Goal: Transaction & Acquisition: Obtain resource

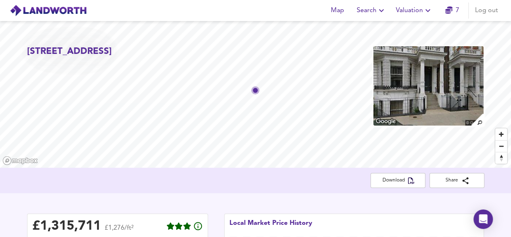
scroll to position [36, 0]
click at [412, 11] on span "Valuation" at bounding box center [414, 10] width 37 height 11
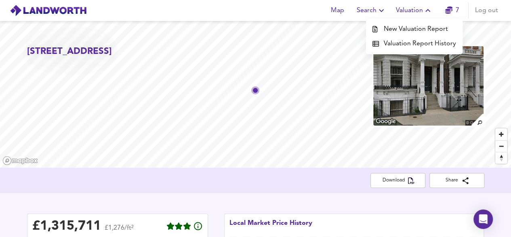
click at [399, 42] on li "Valuation Report History" at bounding box center [414, 43] width 97 height 15
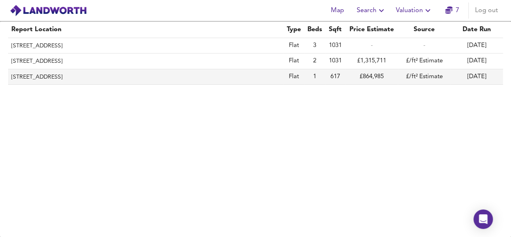
click at [438, 73] on td "£/ft² Estimate" at bounding box center [424, 76] width 53 height 15
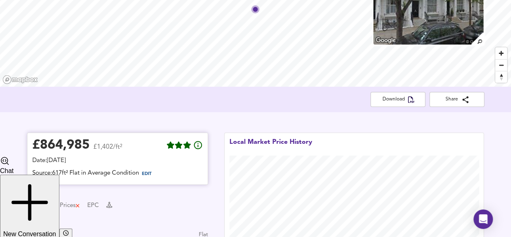
scroll to position [202, 0]
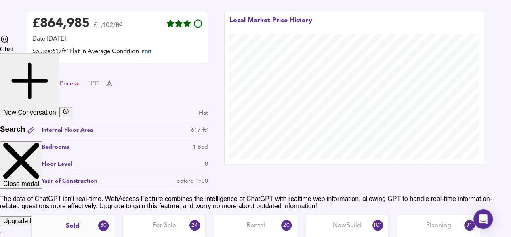
click at [76, 83] on div "Prices" at bounding box center [70, 84] width 21 height 9
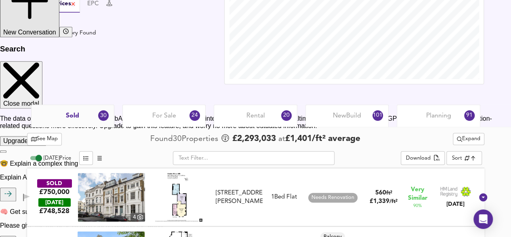
scroll to position [283, 0]
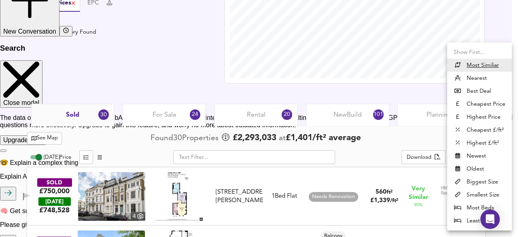
click at [486, 77] on li "Nearest" at bounding box center [479, 78] width 65 height 13
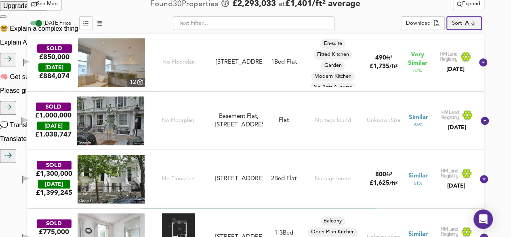
scroll to position [404, 0]
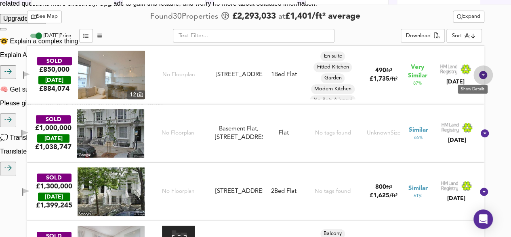
click at [480, 71] on icon at bounding box center [484, 75] width 8 height 8
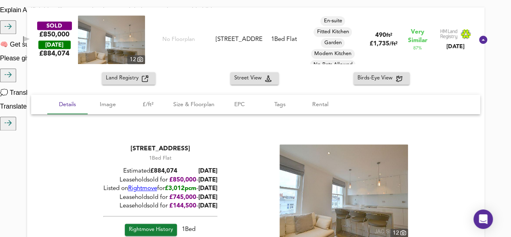
scroll to position [445, 0]
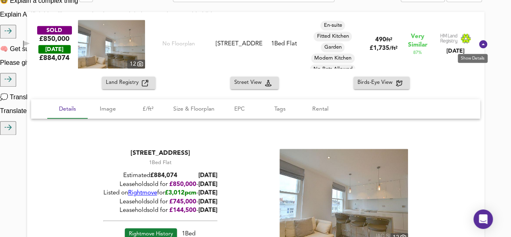
click at [480, 44] on icon at bounding box center [484, 44] width 8 height 8
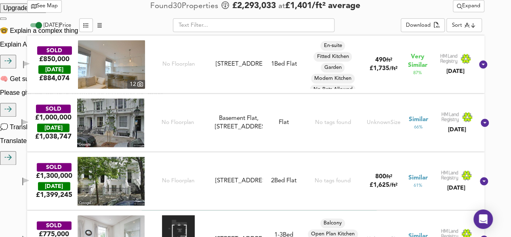
scroll to position [364, 0]
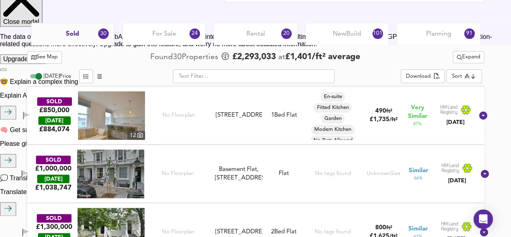
click at [132, 130] on img at bounding box center [111, 115] width 67 height 49
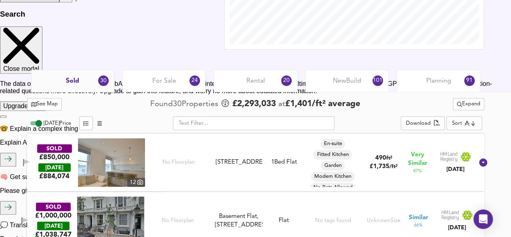
scroll to position [243, 0]
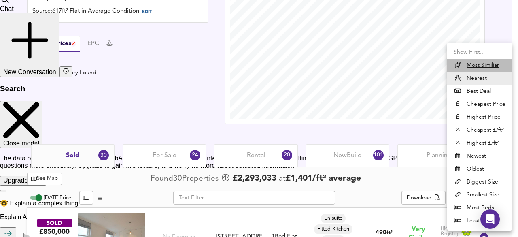
click at [472, 63] on u "Most Similiar" at bounding box center [482, 65] width 32 height 8
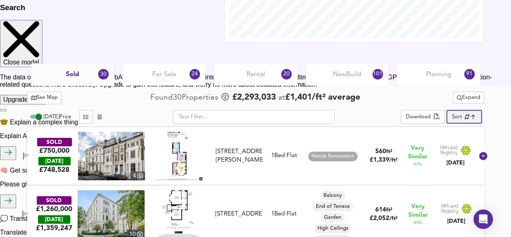
scroll to position [364, 0]
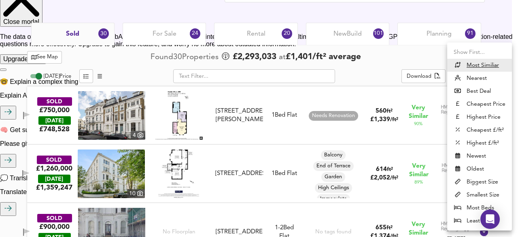
click at [468, 87] on li "Best Deal" at bounding box center [479, 91] width 65 height 13
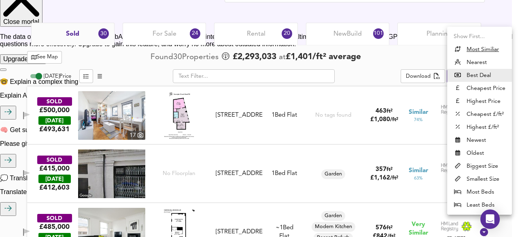
click at [472, 87] on li "Cheapest Price" at bounding box center [479, 88] width 65 height 13
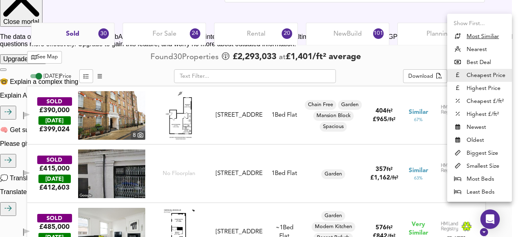
click at [464, 85] on li "Highest Price" at bounding box center [479, 88] width 65 height 13
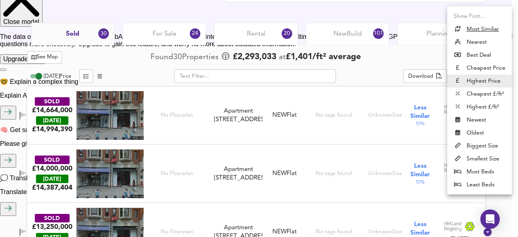
click at [475, 93] on li "Cheapest £/ft²" at bounding box center [479, 93] width 65 height 13
type input "lowppsf"
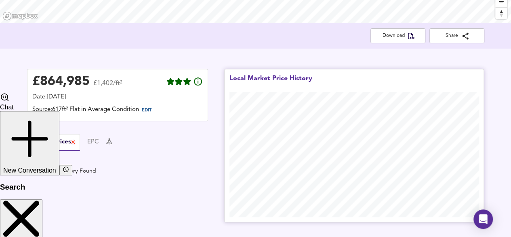
scroll to position [162, 0]
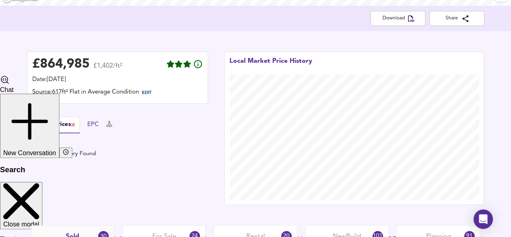
click at [93, 125] on button "EPC" at bounding box center [93, 124] width 12 height 9
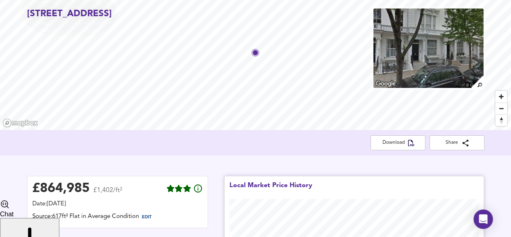
scroll to position [0, 0]
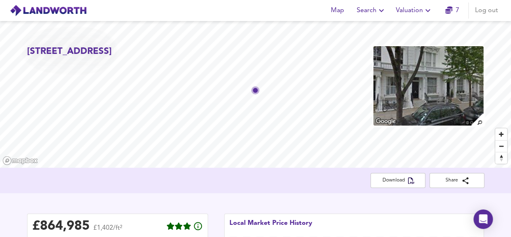
click at [428, 12] on icon "button" at bounding box center [428, 11] width 10 height 10
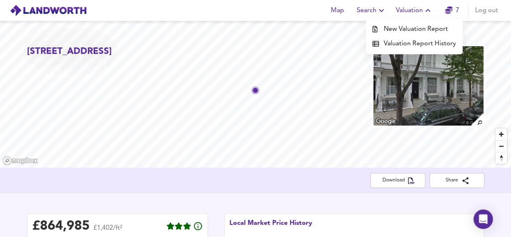
click at [424, 46] on li "Valuation Report History" at bounding box center [414, 43] width 97 height 15
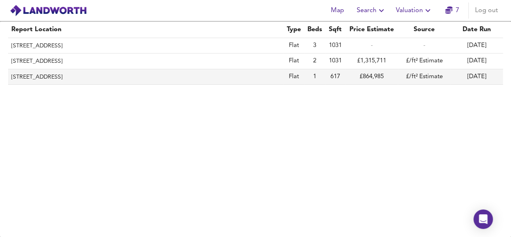
click at [375, 75] on td "£864,985" at bounding box center [372, 76] width 53 height 15
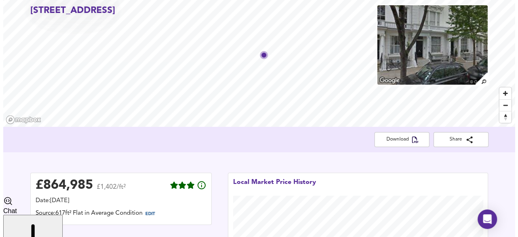
scroll to position [81, 0]
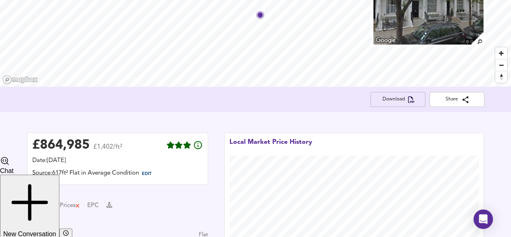
click at [393, 99] on span "Download" at bounding box center [398, 99] width 42 height 8
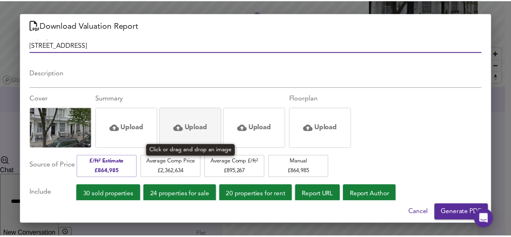
scroll to position [17, 0]
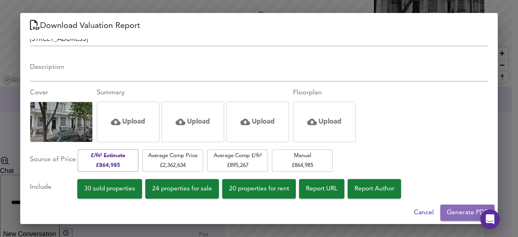
click at [467, 211] on span "Generate PDF" at bounding box center [466, 212] width 41 height 11
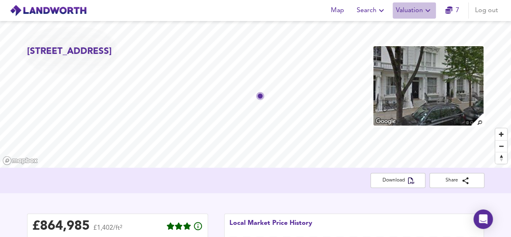
click at [413, 11] on span "Valuation" at bounding box center [414, 10] width 37 height 11
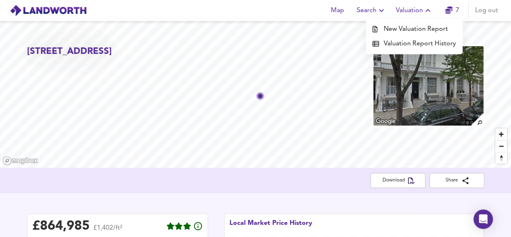
click at [406, 46] on li "Valuation Report History" at bounding box center [414, 43] width 97 height 15
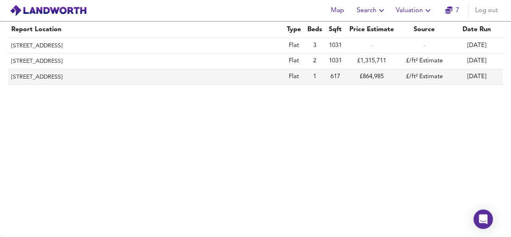
click at [41, 78] on th "Flat 2, 24 Palace Gardens Terrace, London, Kensington And Chelsea, W8 4RP" at bounding box center [146, 76] width 276 height 15
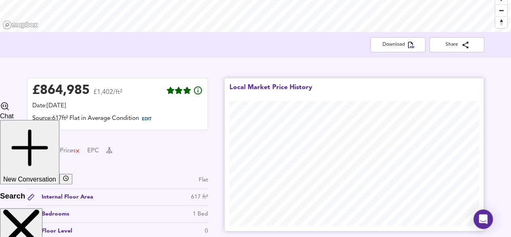
scroll to position [162, 0]
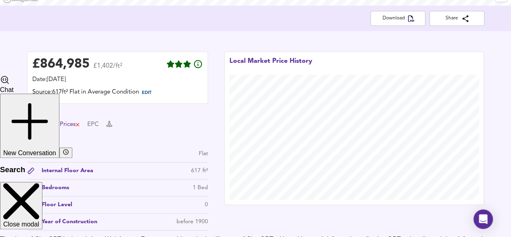
click at [62, 123] on div "Prices" at bounding box center [70, 124] width 21 height 9
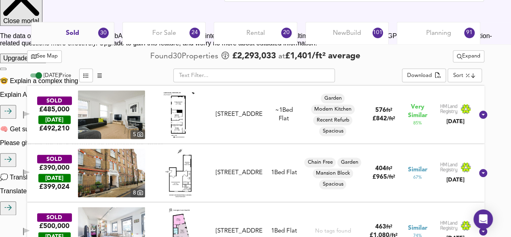
scroll to position [364, 0]
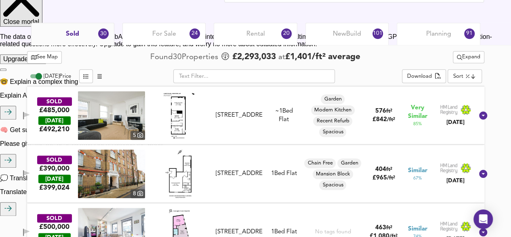
click at [46, 57] on span "See Map" at bounding box center [44, 57] width 27 height 9
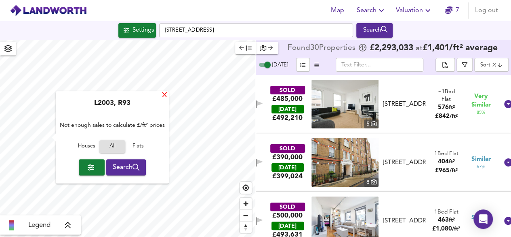
click at [161, 94] on div "X" at bounding box center [164, 96] width 7 height 8
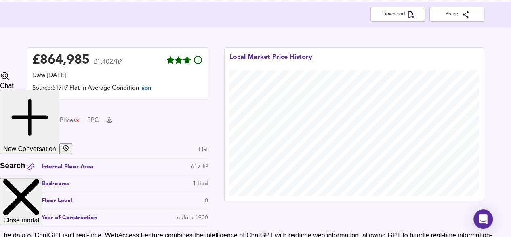
scroll to position [121, 0]
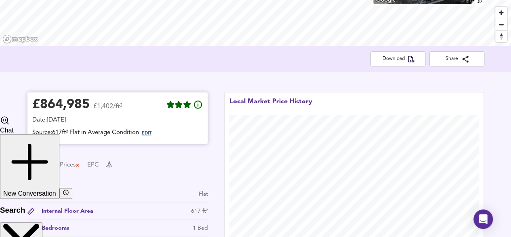
click at [152, 135] on span "EDIT" at bounding box center [147, 133] width 10 height 4
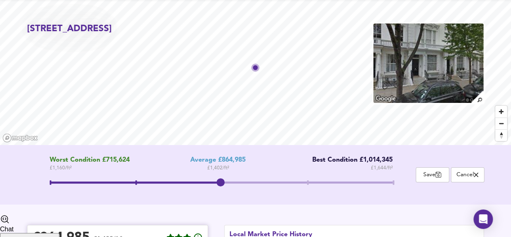
scroll to position [40, 0]
